Goal: Information Seeking & Learning: Learn about a topic

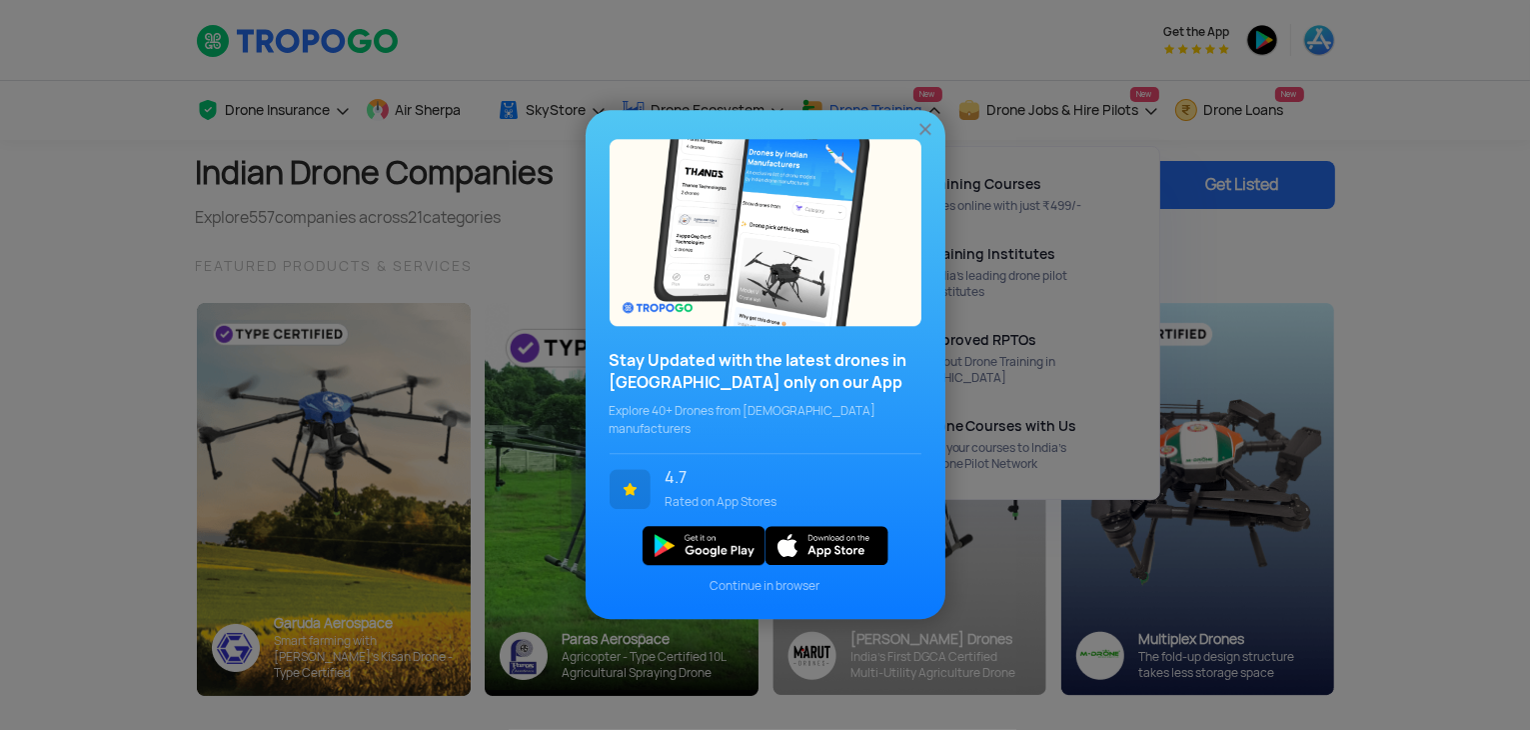
click at [921, 137] on img at bounding box center [926, 130] width 20 height 20
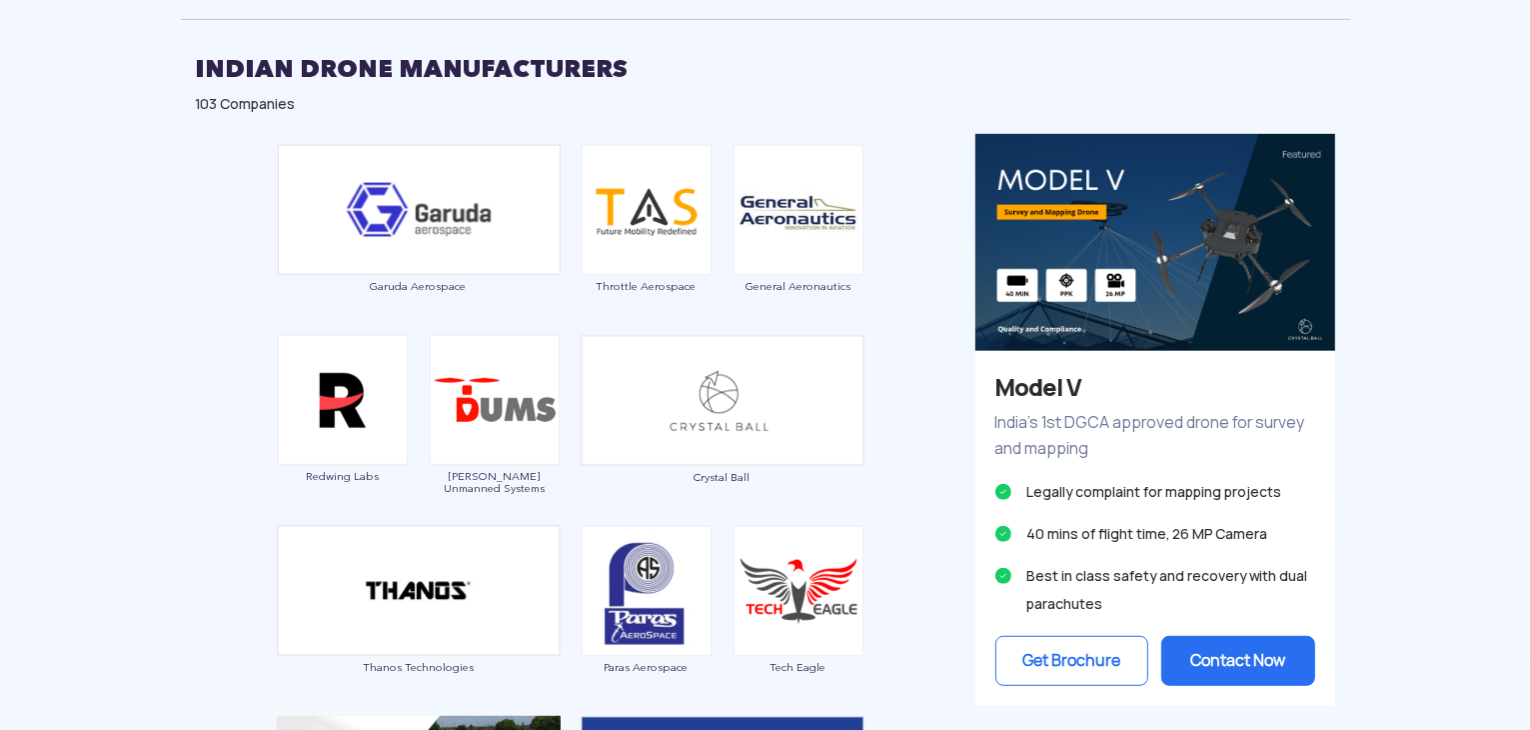
scroll to position [1126, 0]
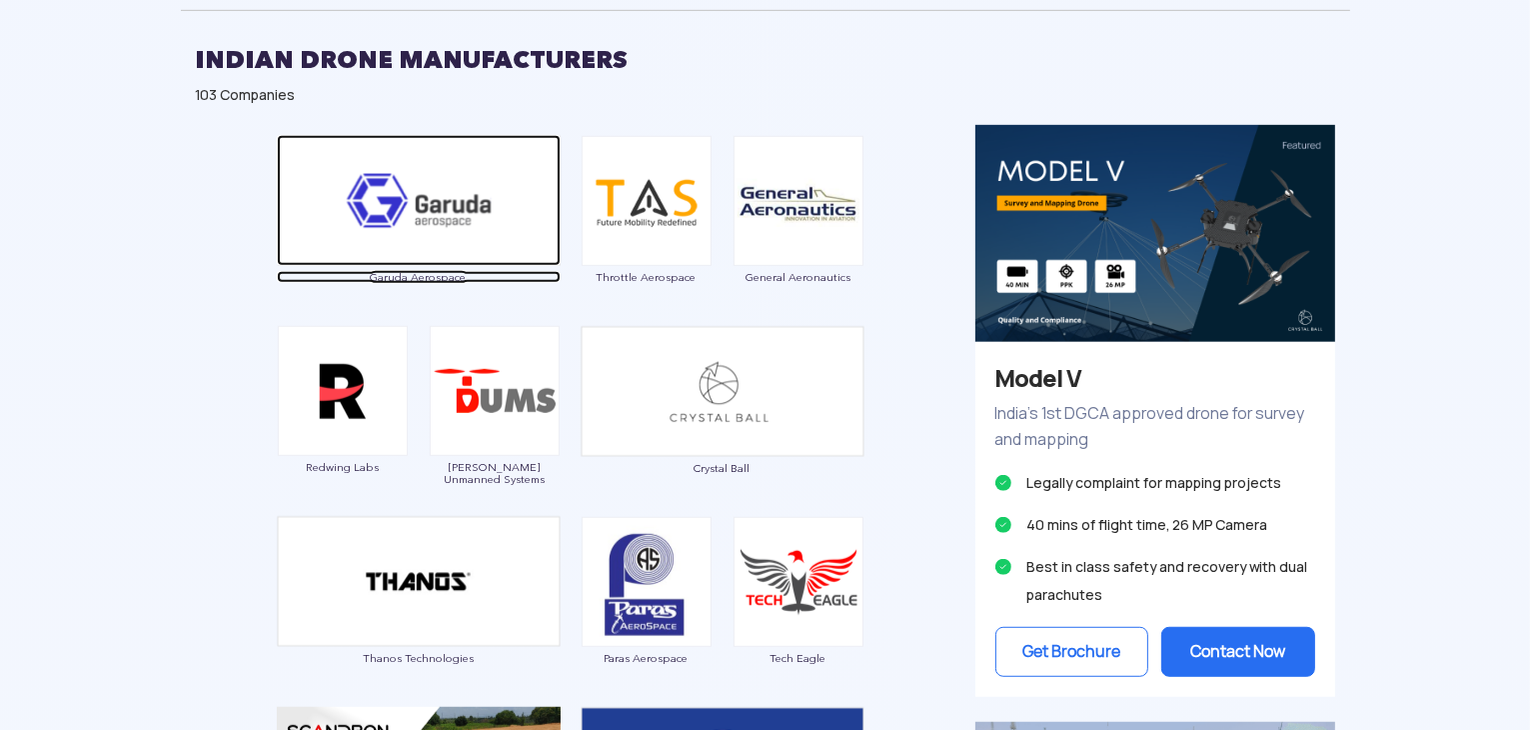
click at [460, 220] on img at bounding box center [419, 200] width 284 height 131
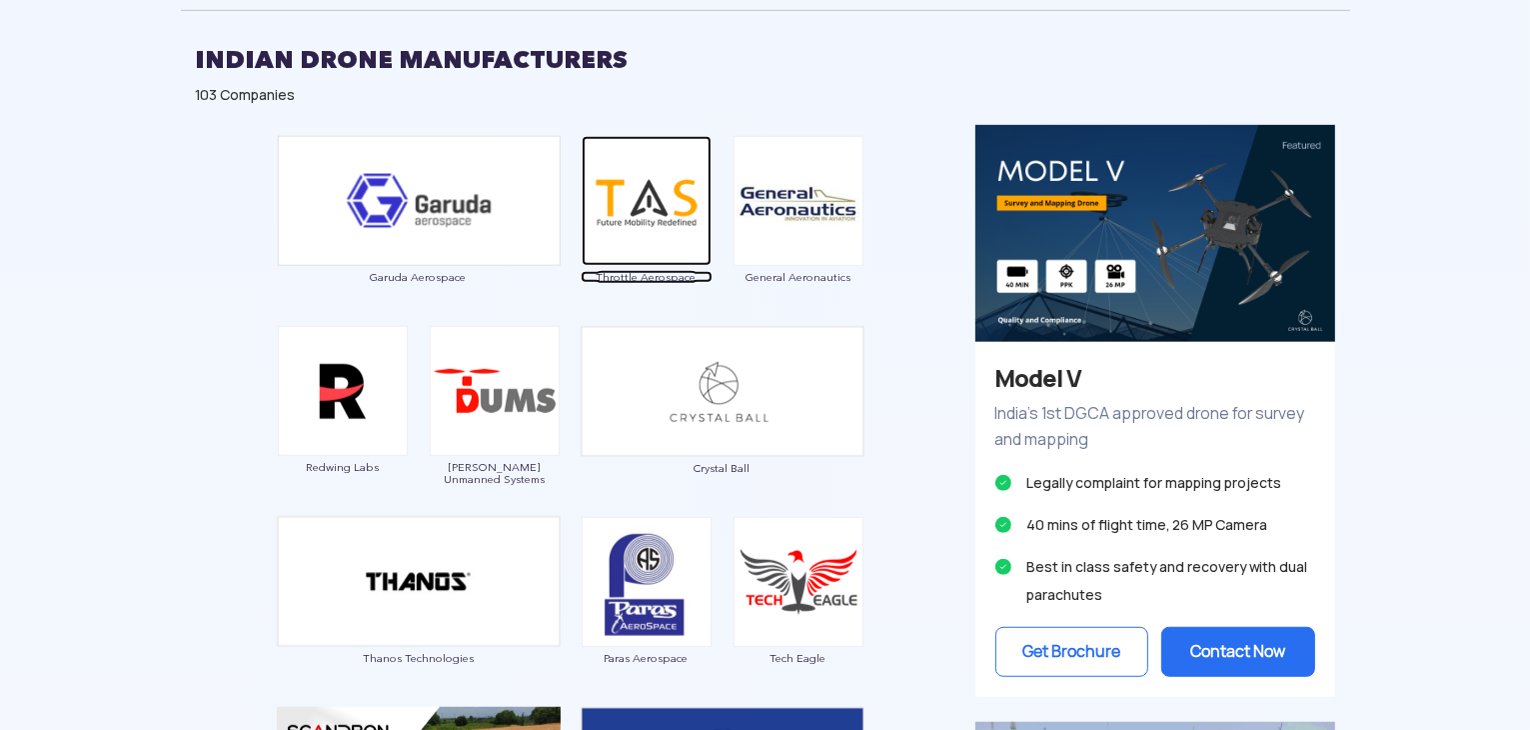
click at [660, 214] on img at bounding box center [647, 201] width 130 height 130
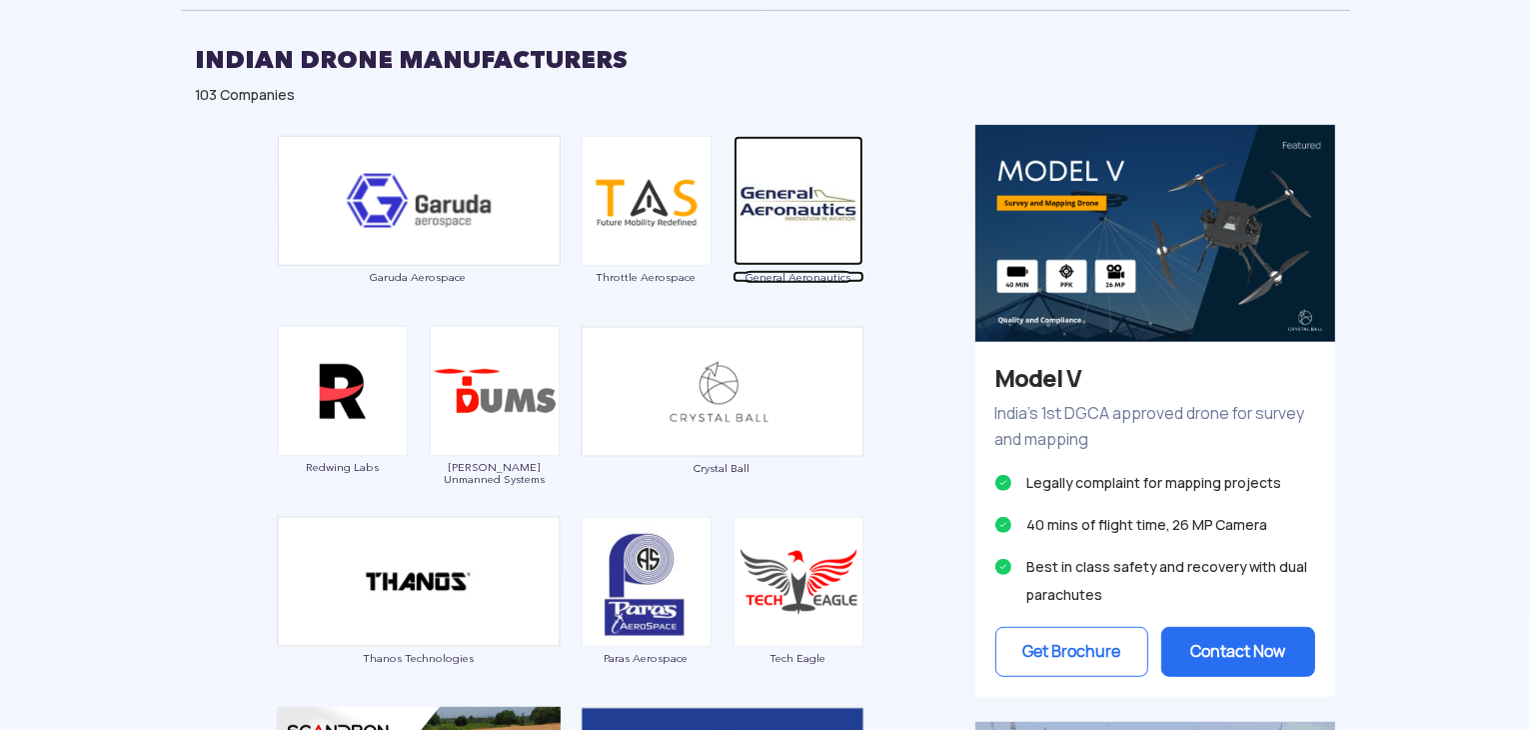
click at [779, 212] on img at bounding box center [799, 201] width 130 height 130
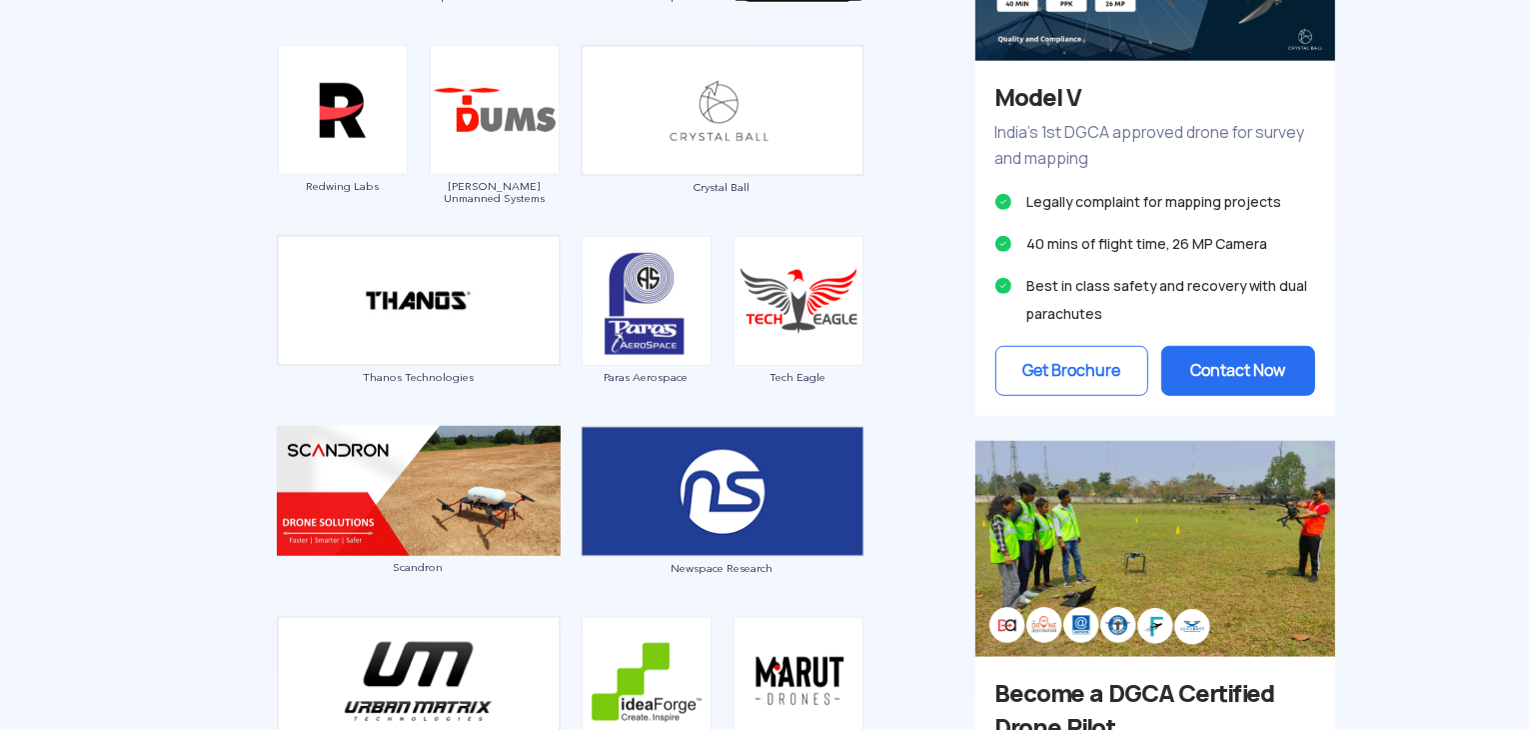
scroll to position [1425, 0]
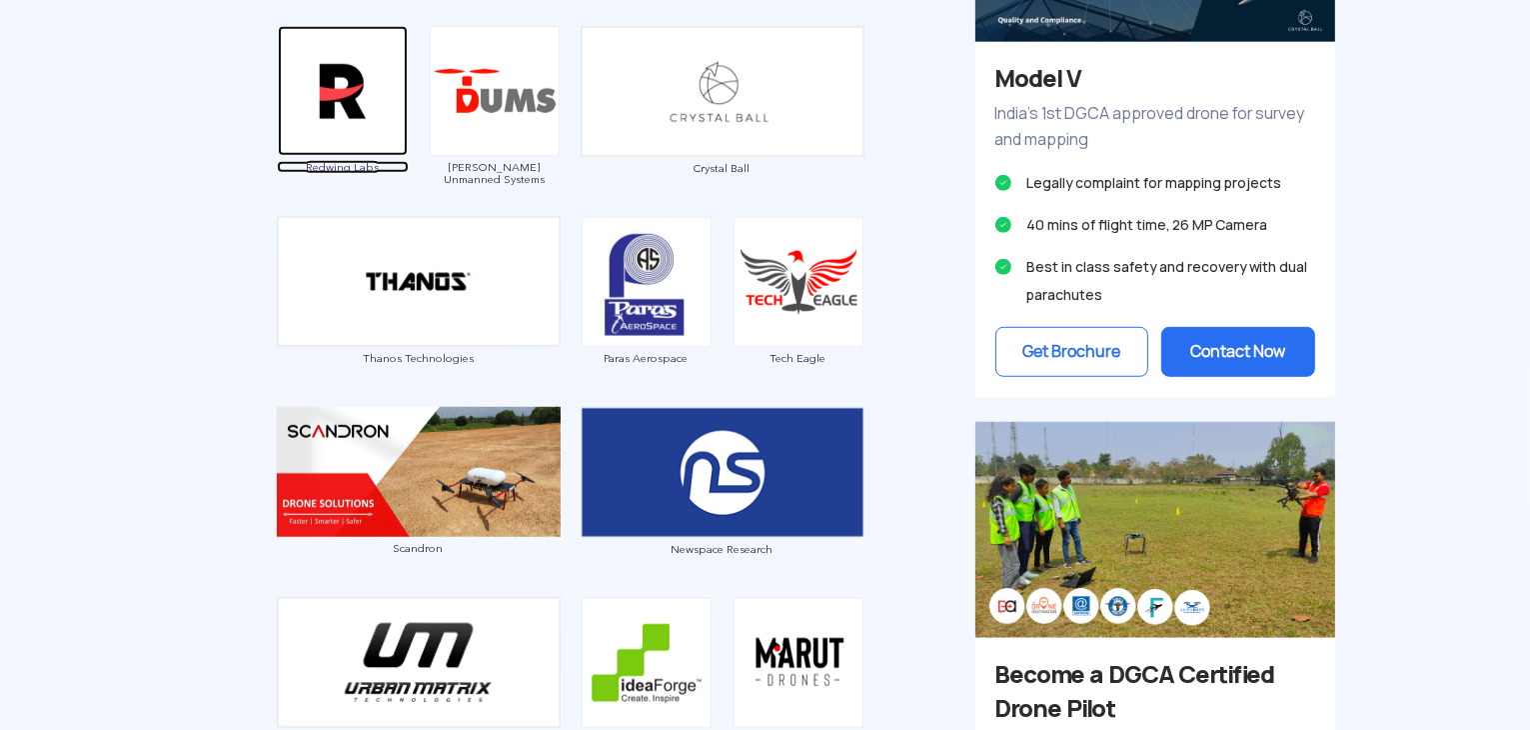
click at [338, 117] on img at bounding box center [343, 91] width 130 height 130
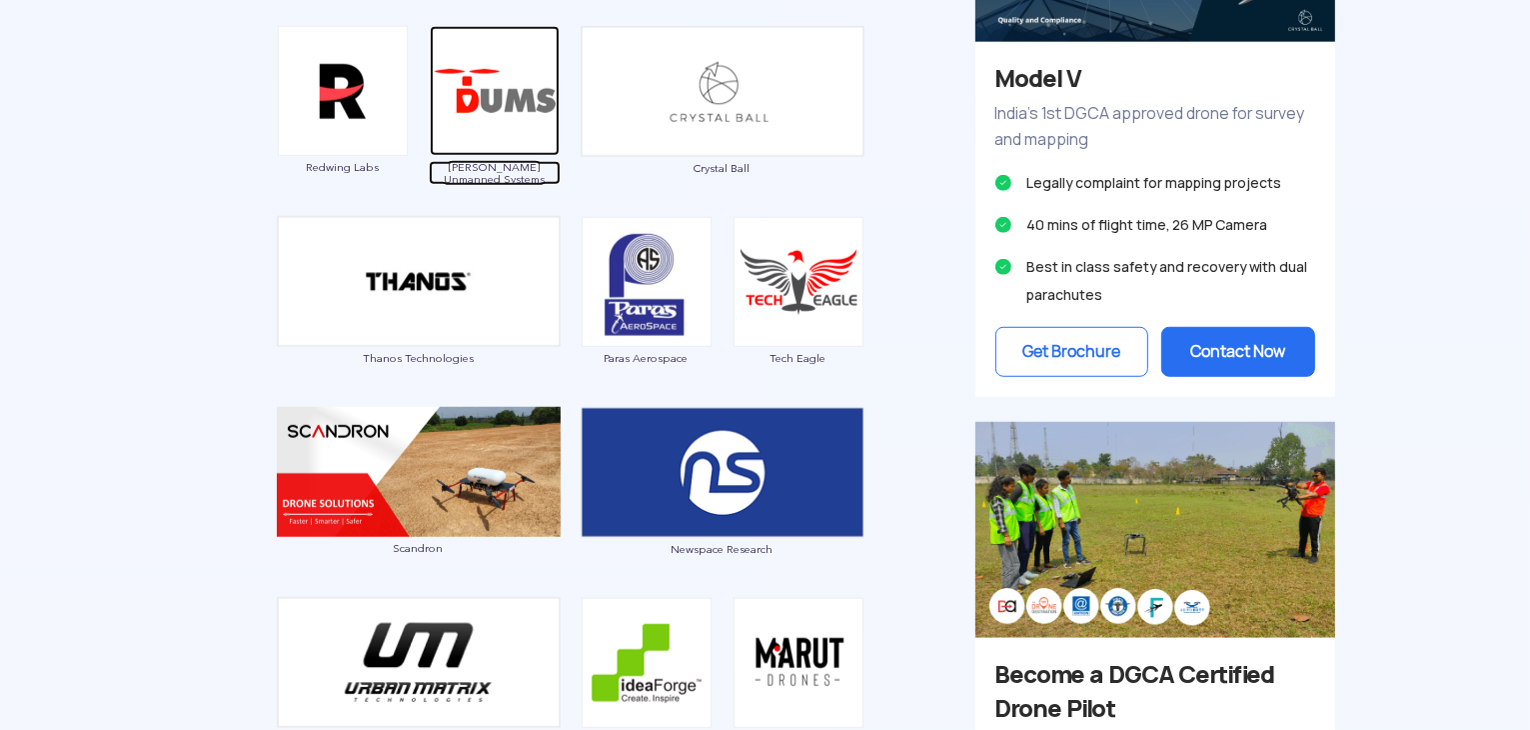
click at [486, 117] on img at bounding box center [495, 91] width 130 height 130
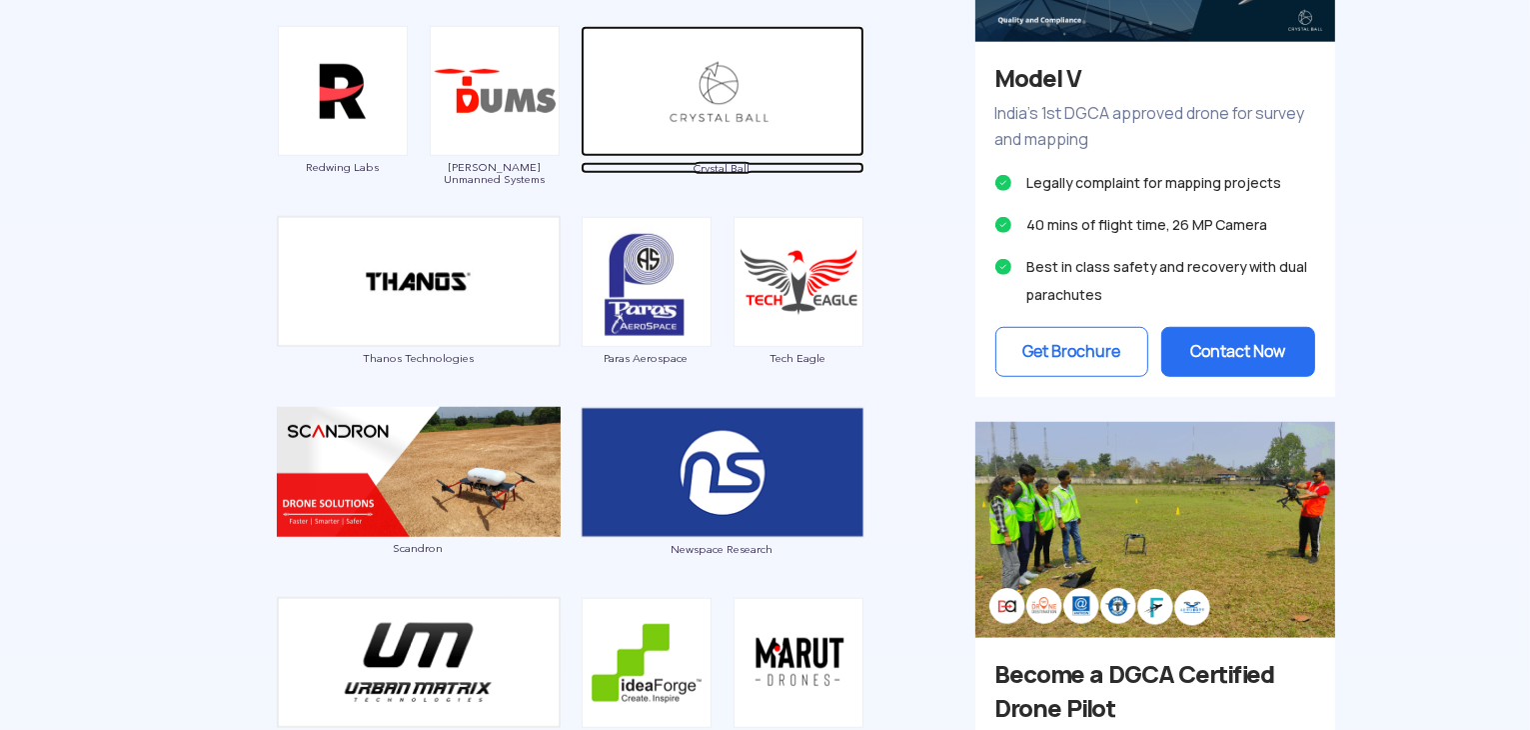
click at [700, 113] on img at bounding box center [723, 91] width 284 height 131
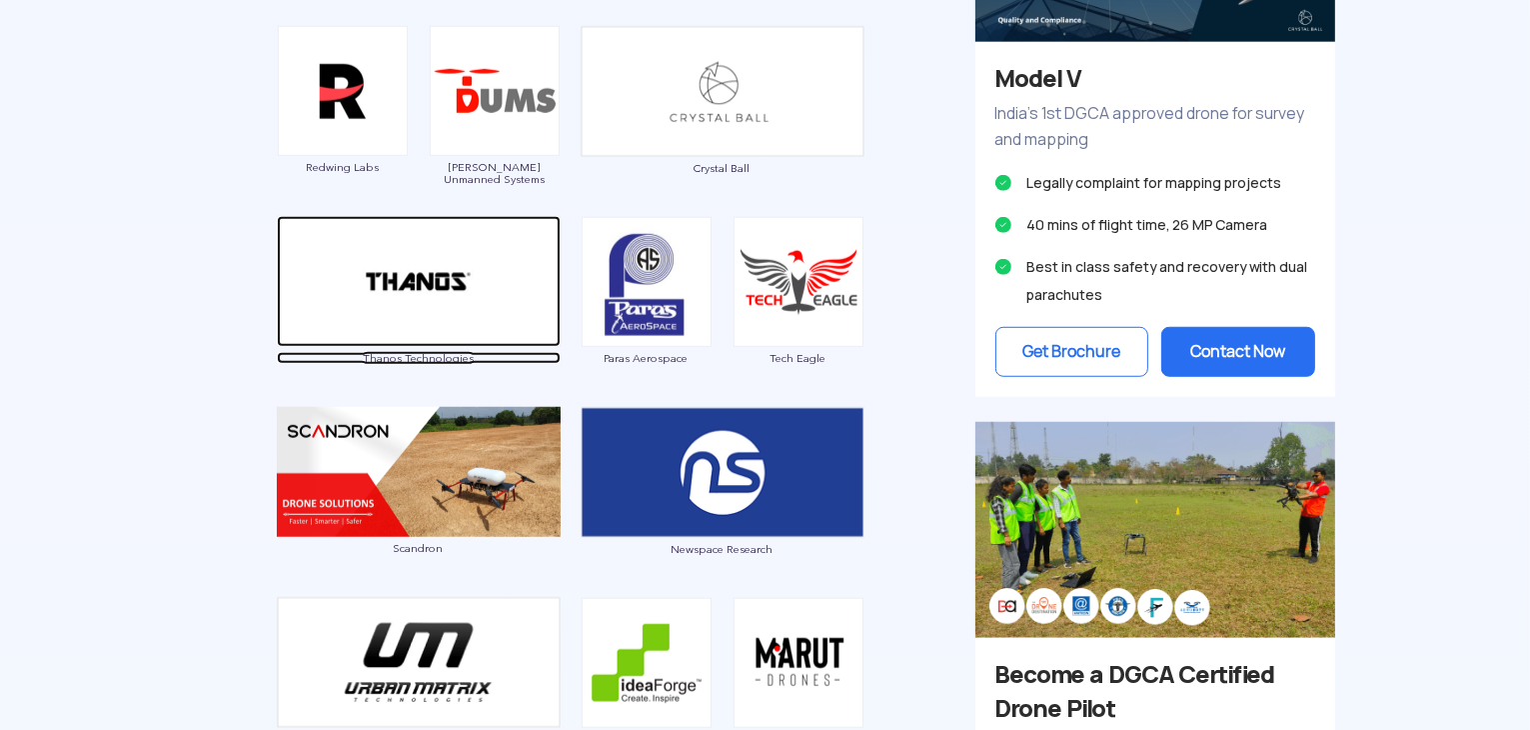
click at [448, 271] on img at bounding box center [419, 281] width 284 height 131
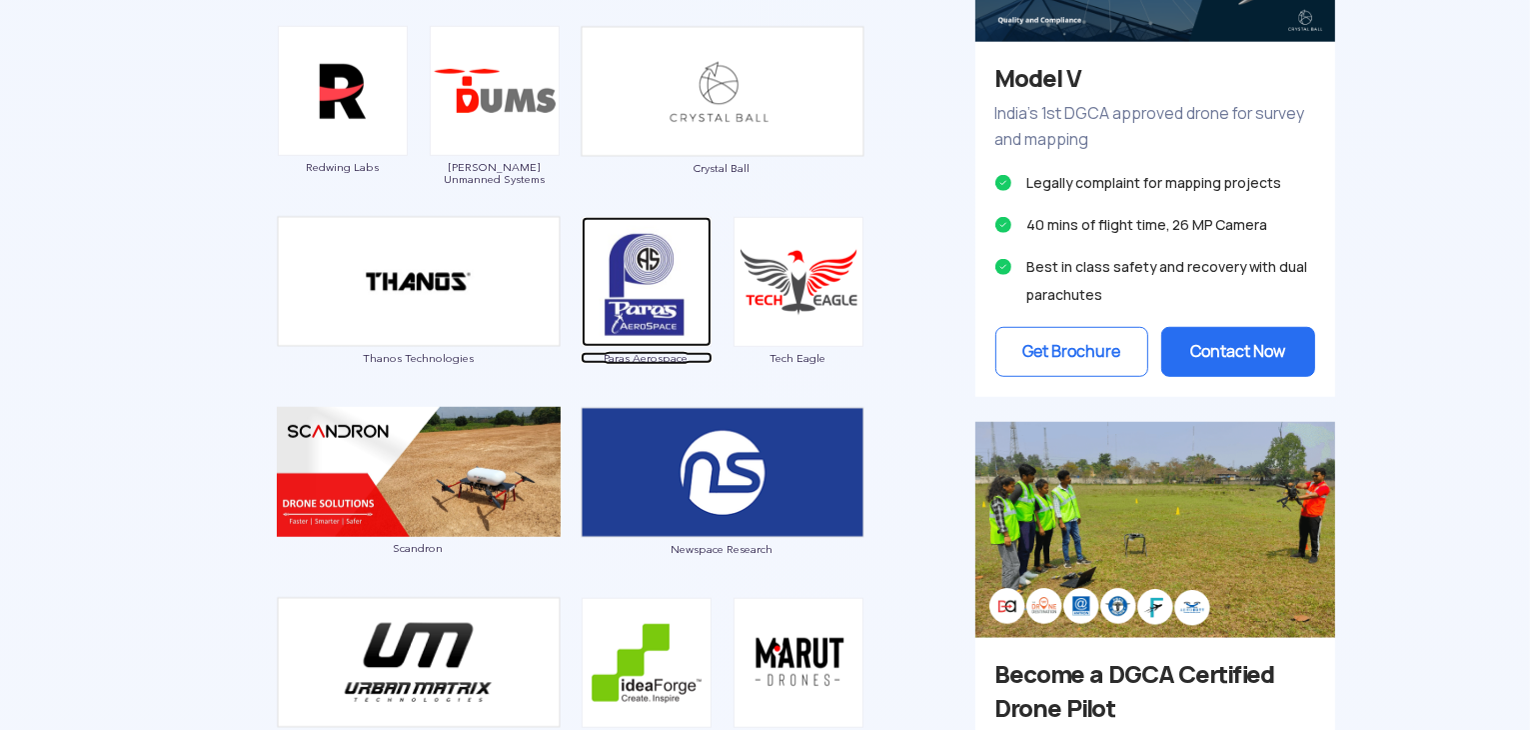
click at [698, 277] on img at bounding box center [647, 282] width 130 height 130
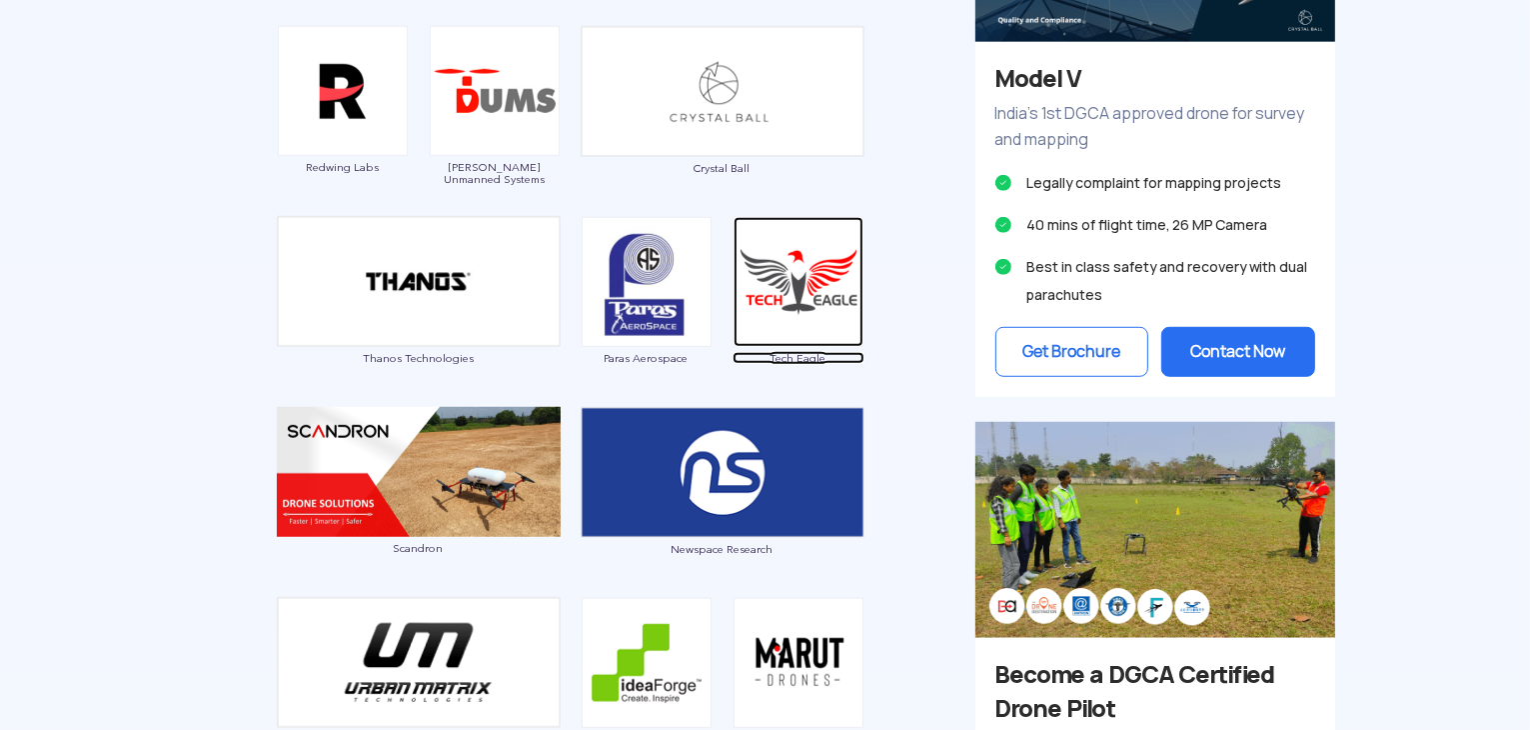
click at [808, 282] on img at bounding box center [799, 282] width 130 height 130
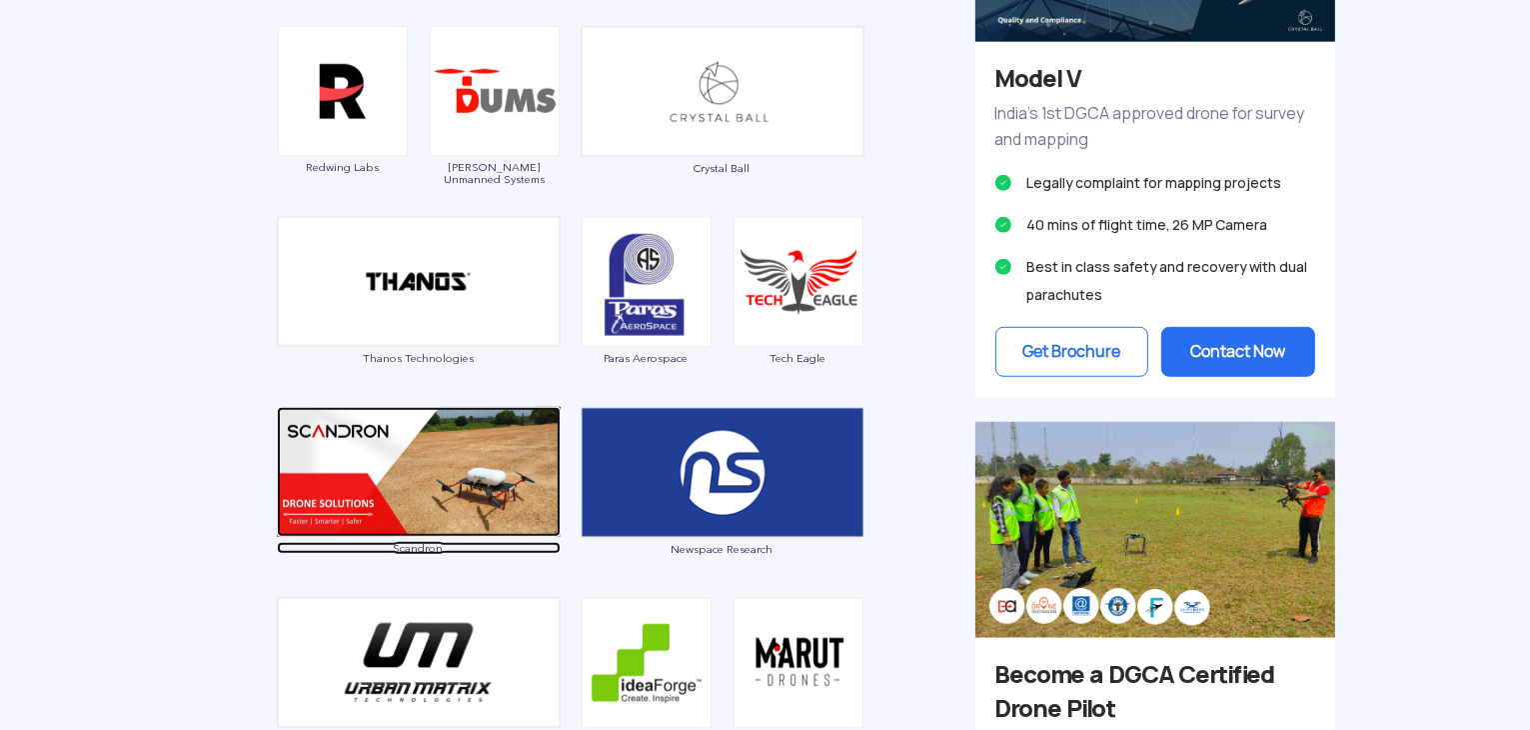
click at [439, 458] on img at bounding box center [419, 472] width 284 height 130
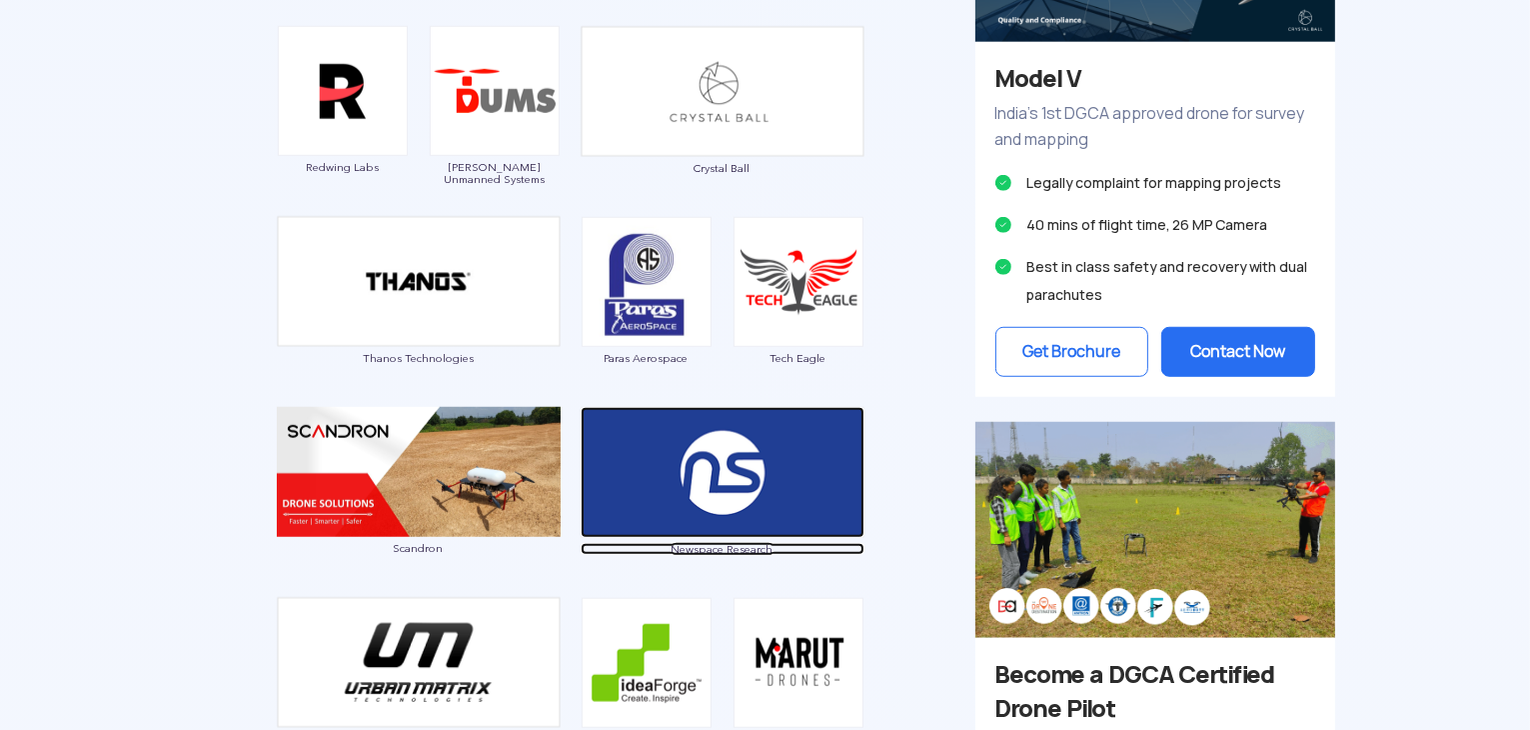
click at [752, 457] on img at bounding box center [723, 472] width 284 height 131
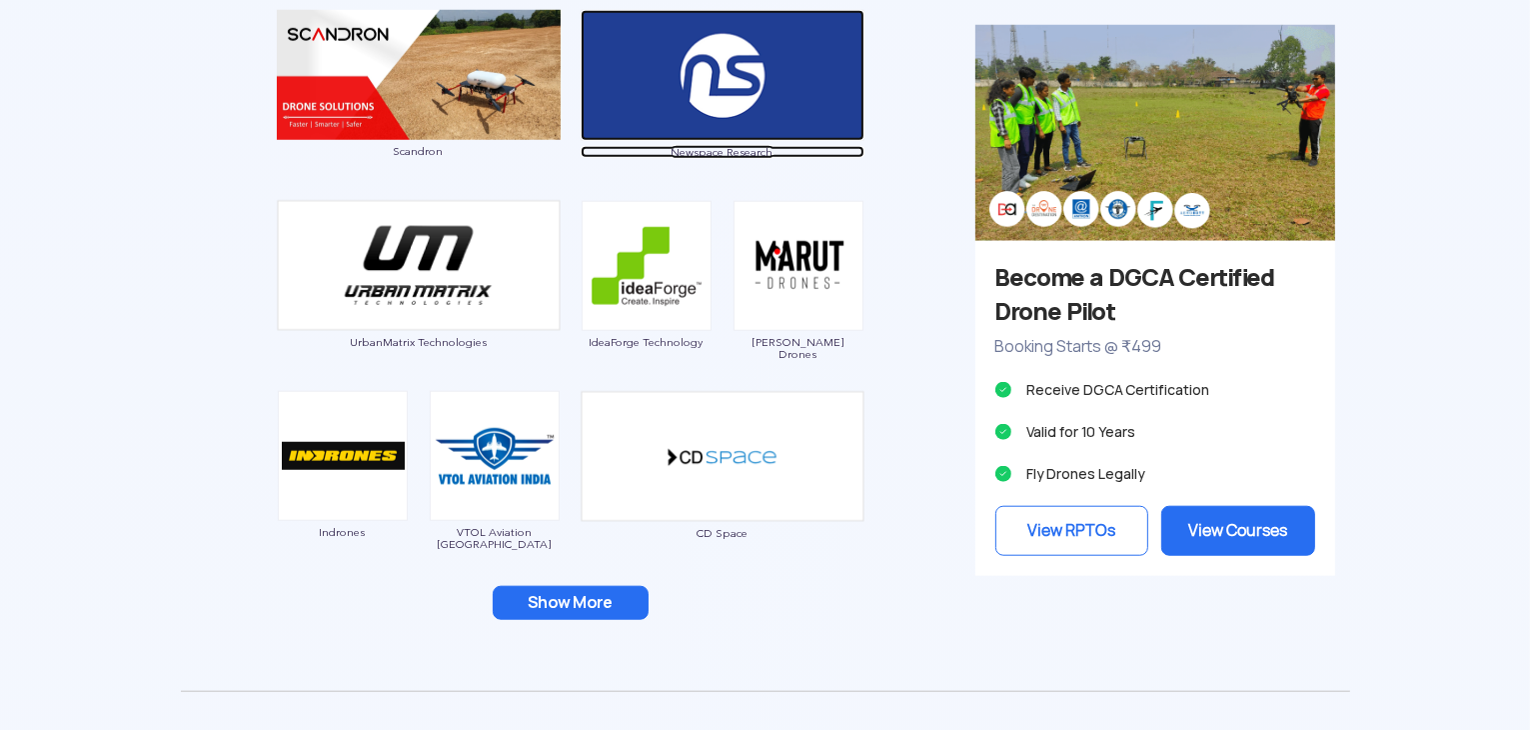
scroll to position [1825, 0]
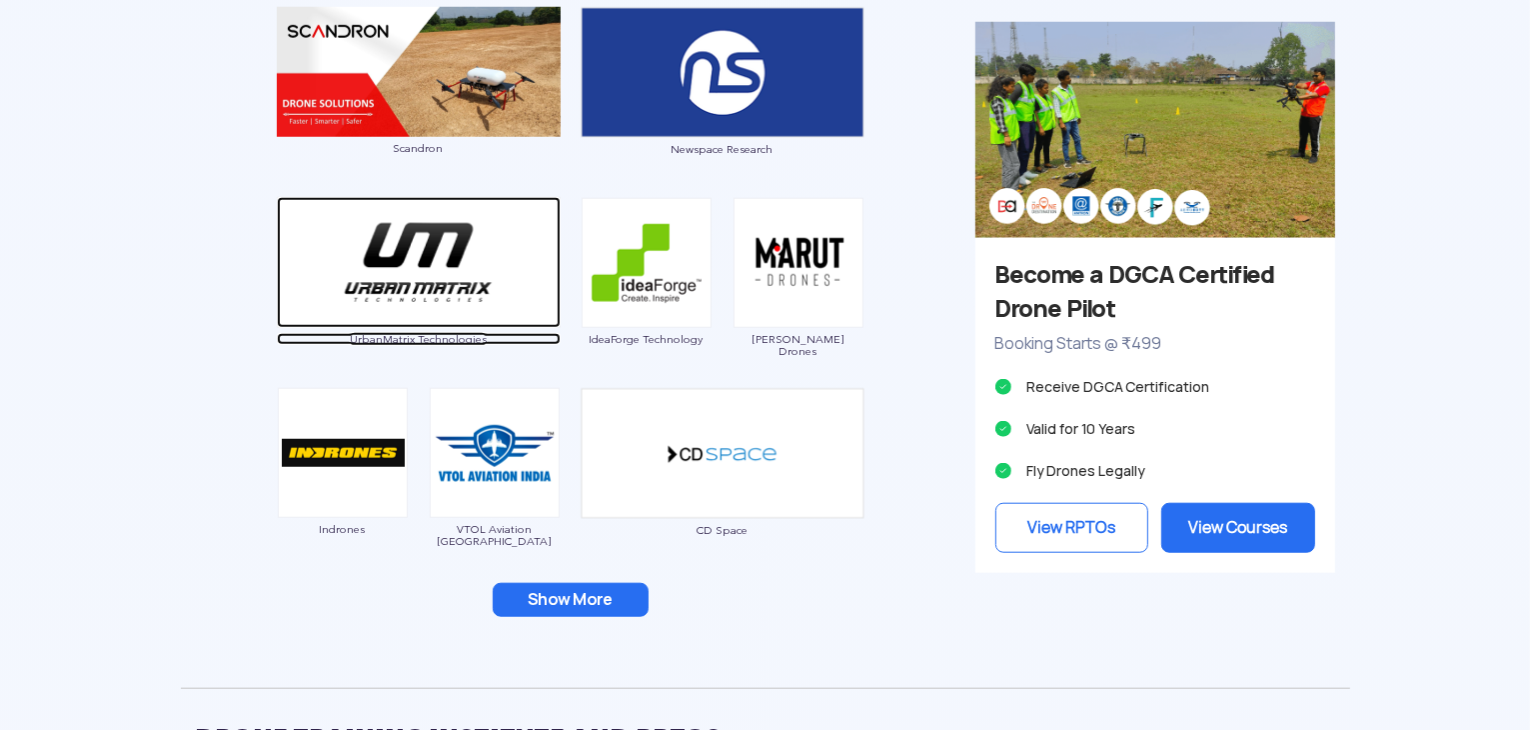
click at [427, 281] on img at bounding box center [419, 262] width 284 height 131
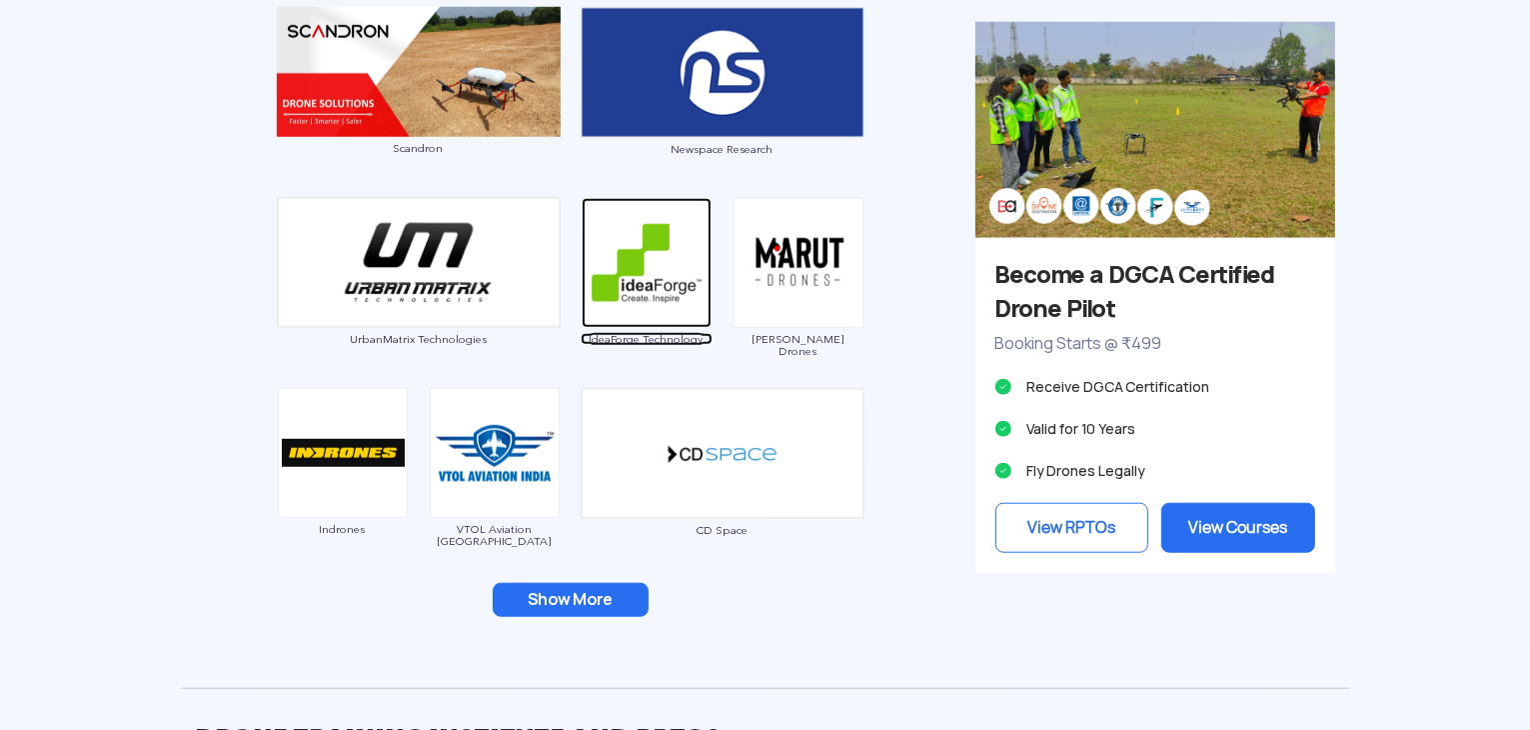
drag, startPoint x: 621, startPoint y: 298, endPoint x: 661, endPoint y: 298, distance: 40.0
click at [621, 298] on img at bounding box center [647, 263] width 130 height 130
click at [802, 293] on img at bounding box center [799, 263] width 130 height 130
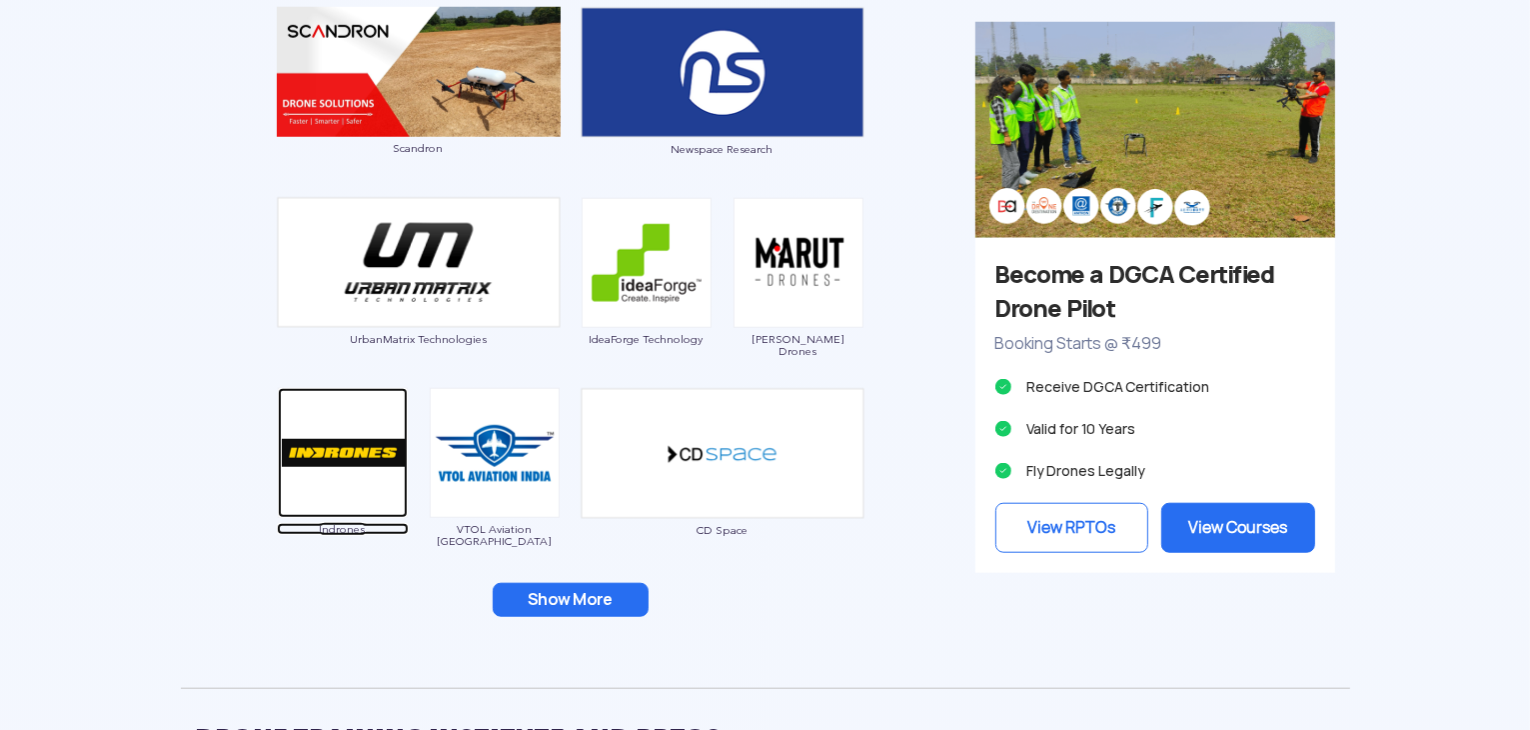
click at [348, 450] on img at bounding box center [343, 453] width 130 height 130
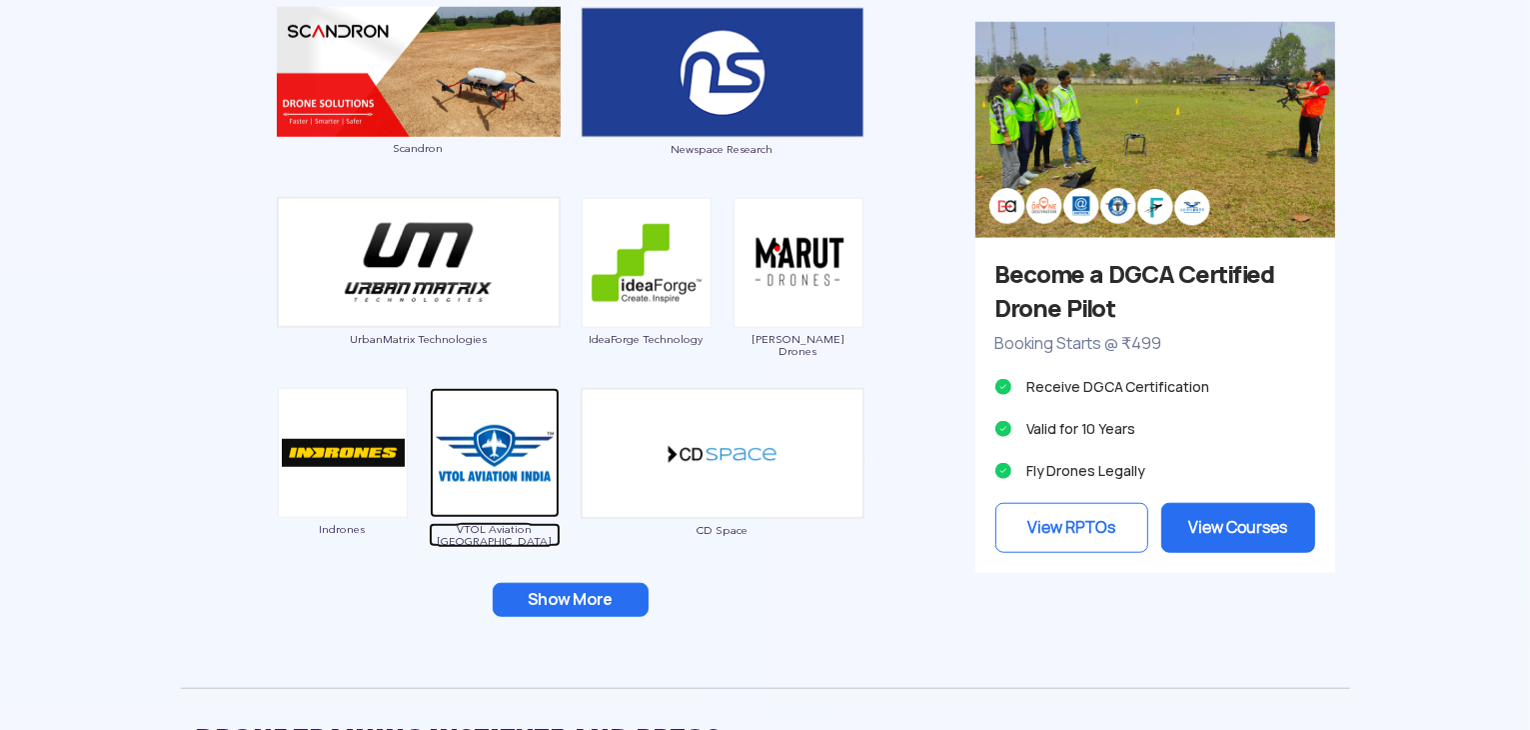
click at [459, 450] on img at bounding box center [495, 453] width 130 height 130
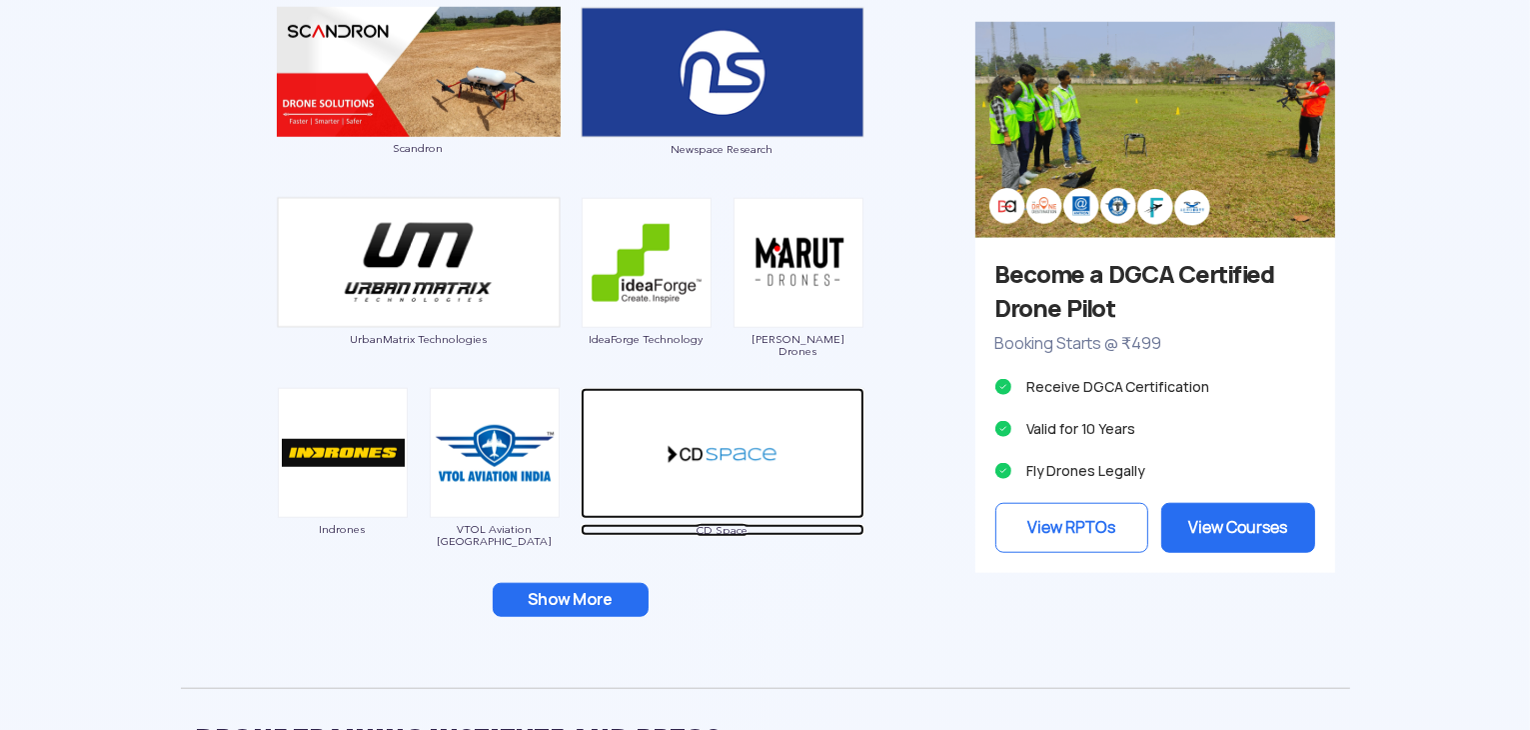
click at [738, 451] on img at bounding box center [723, 453] width 284 height 131
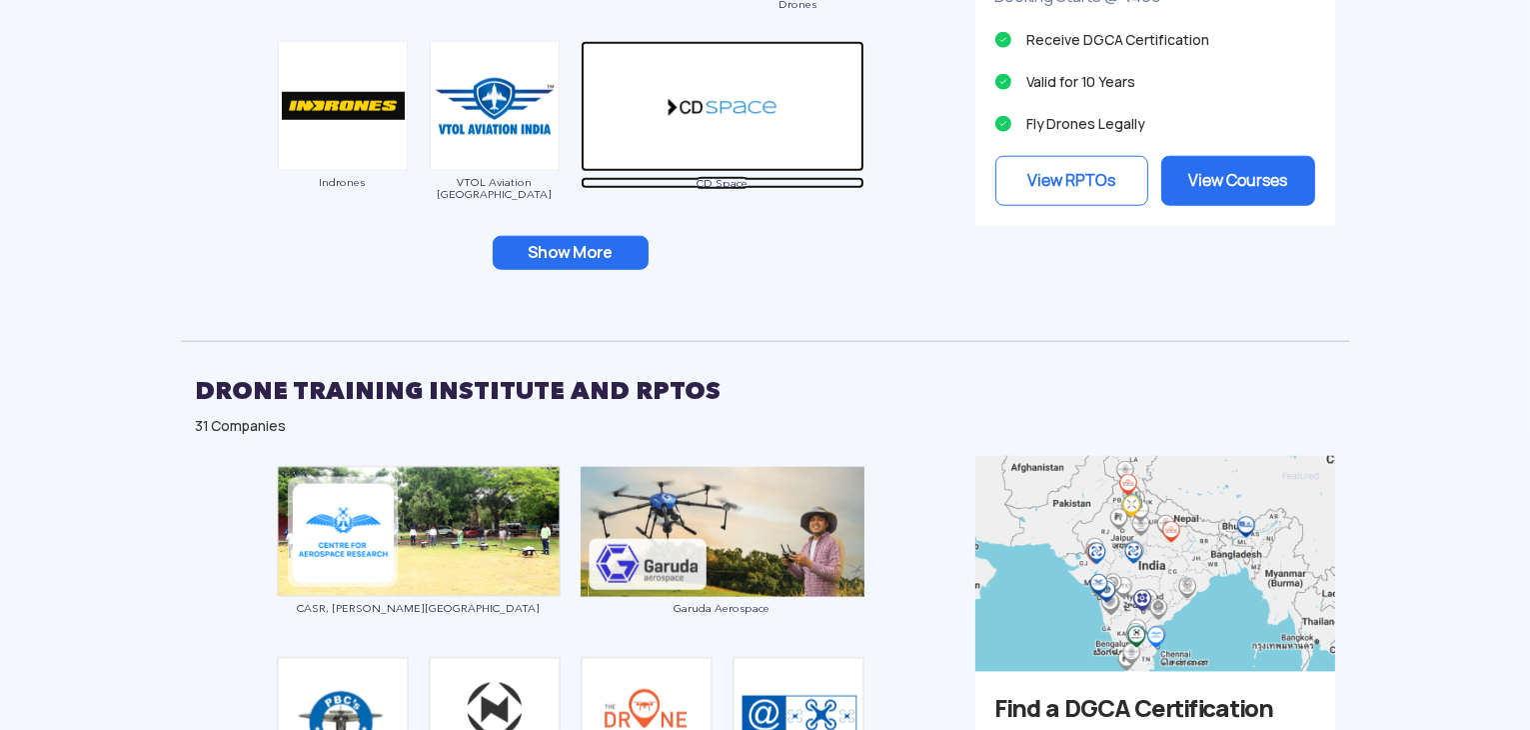
scroll to position [2125, 0]
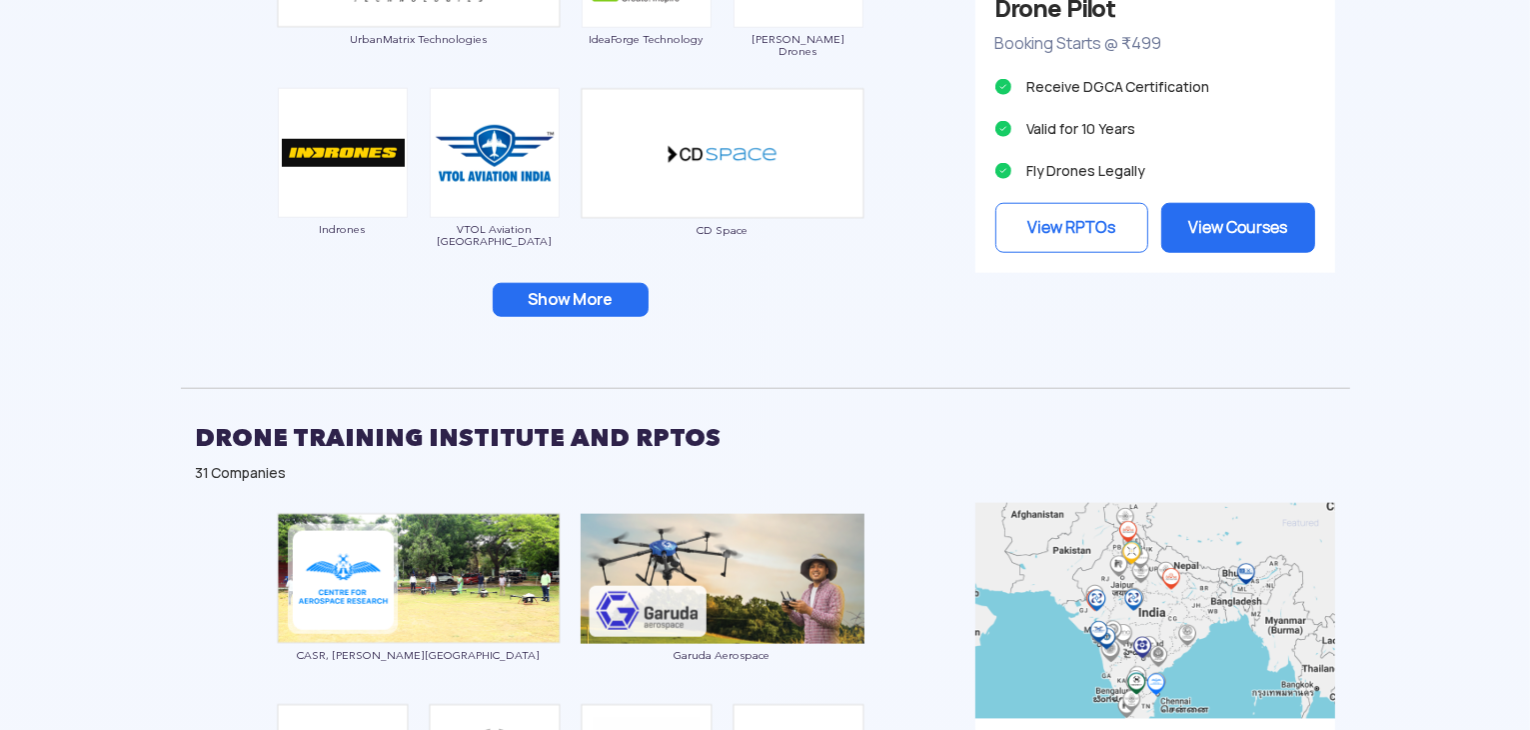
click at [566, 301] on button "Show More" at bounding box center [571, 300] width 156 height 34
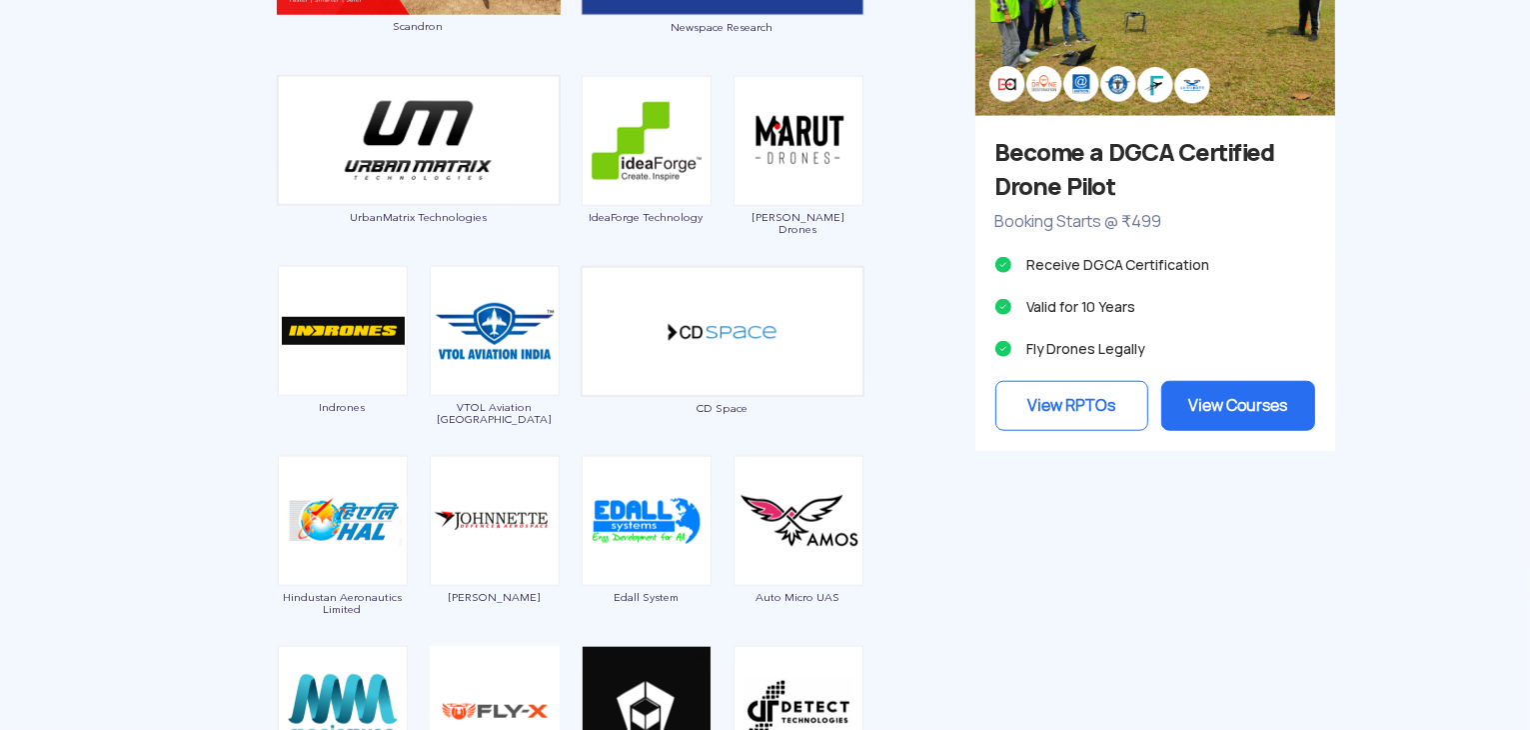
scroll to position [1925, 0]
